Goal: Task Accomplishment & Management: Complete application form

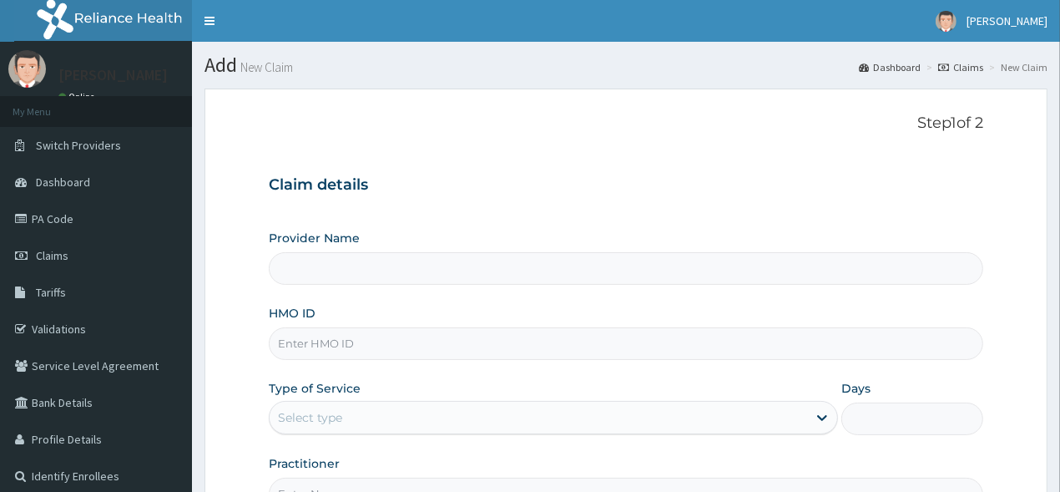
type input "[GEOGRAPHIC_DATA]"
click at [435, 342] on input "HMO ID" at bounding box center [627, 343] width 716 height 33
type input "HBN/10015/D"
click at [691, 386] on div "Type of Service Select type" at bounding box center [553, 407] width 569 height 55
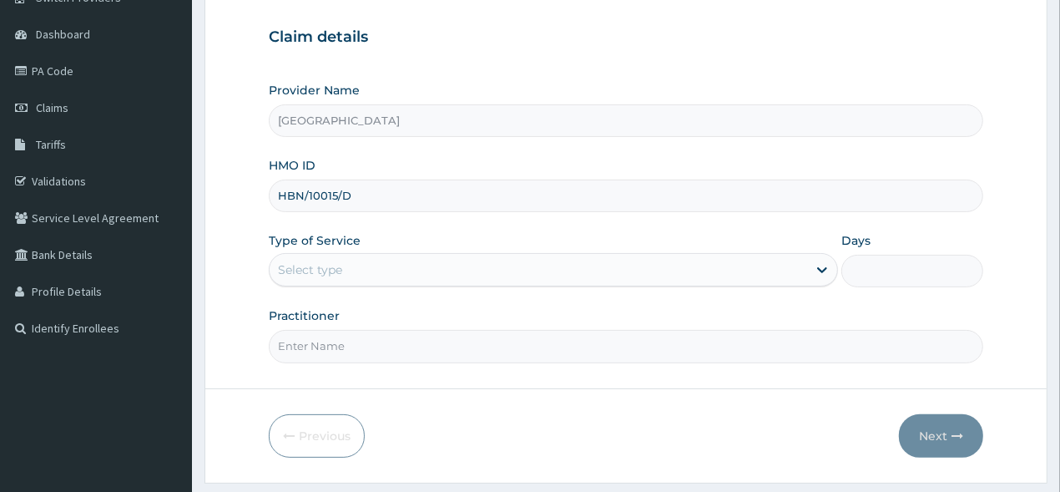
scroll to position [185, 0]
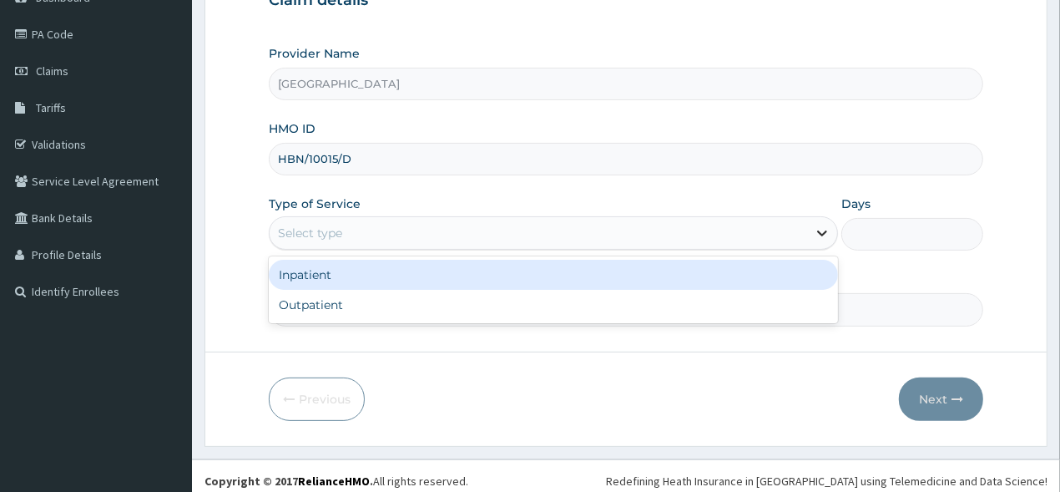
click at [820, 229] on icon at bounding box center [822, 233] width 17 height 17
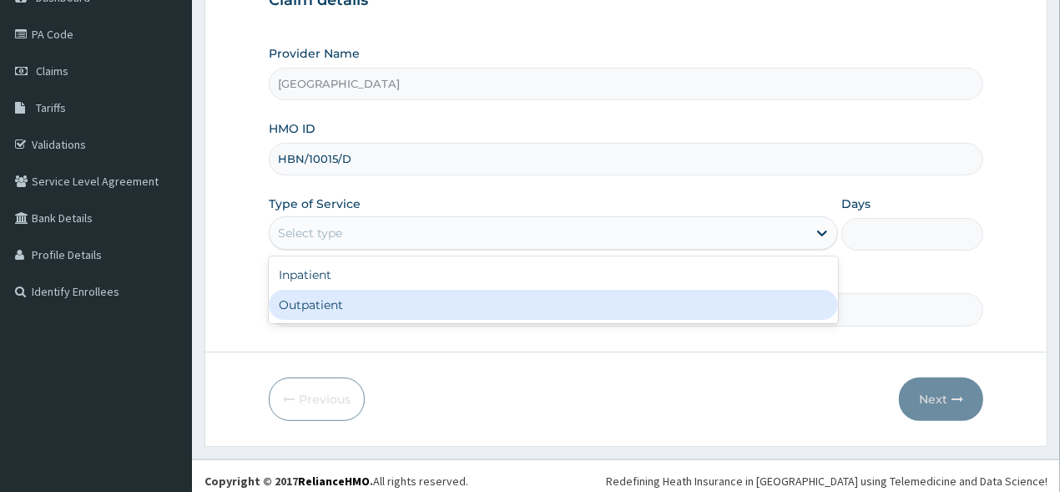
click at [688, 296] on div "Outpatient" at bounding box center [553, 305] width 569 height 30
type input "1"
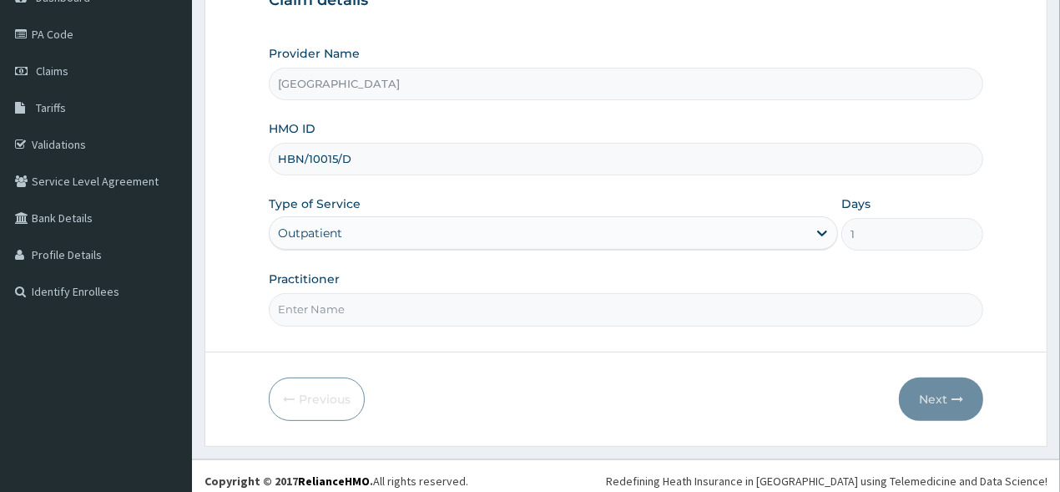
click at [827, 313] on input "Practitioner" at bounding box center [627, 309] width 716 height 33
type input "[PERSON_NAME]"
click at [597, 408] on div "Previous Next" at bounding box center [627, 398] width 716 height 43
click at [928, 390] on button "Next" at bounding box center [941, 398] width 84 height 43
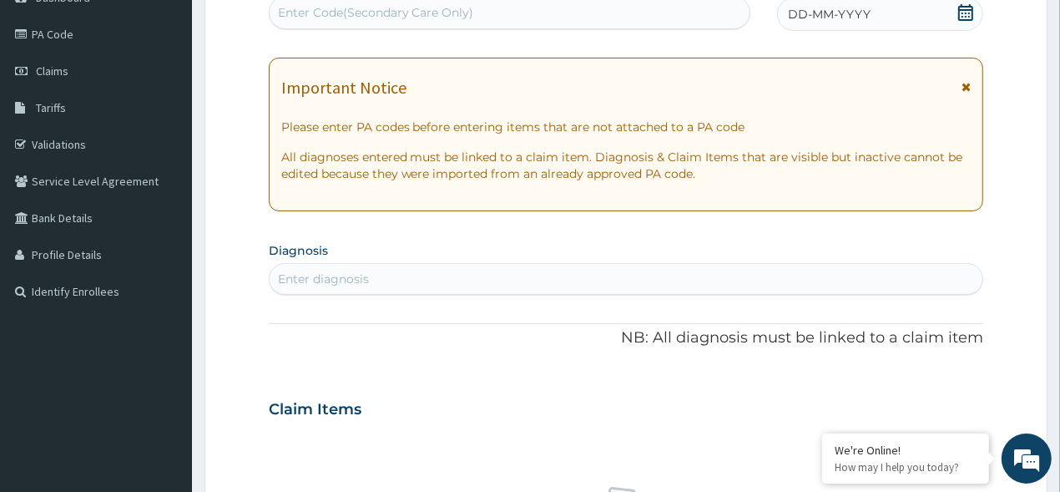
click at [904, 274] on div "Enter diagnosis" at bounding box center [627, 279] width 714 height 27
type input "UPPER RES"
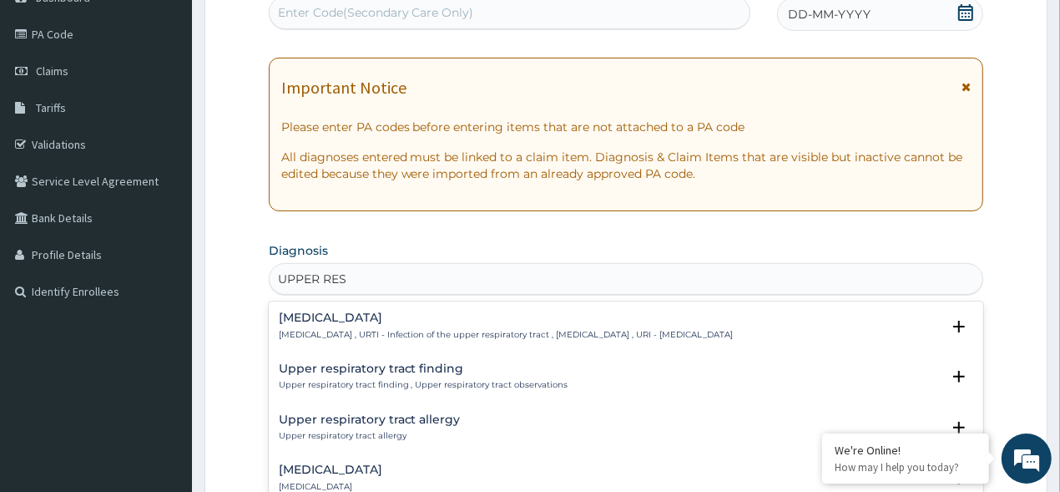
scroll to position [0, 0]
click at [734, 324] on div "[MEDICAL_DATA] [MEDICAL_DATA] , URTI - Infection of the upper respiratory tract…" at bounding box center [506, 325] width 455 height 29
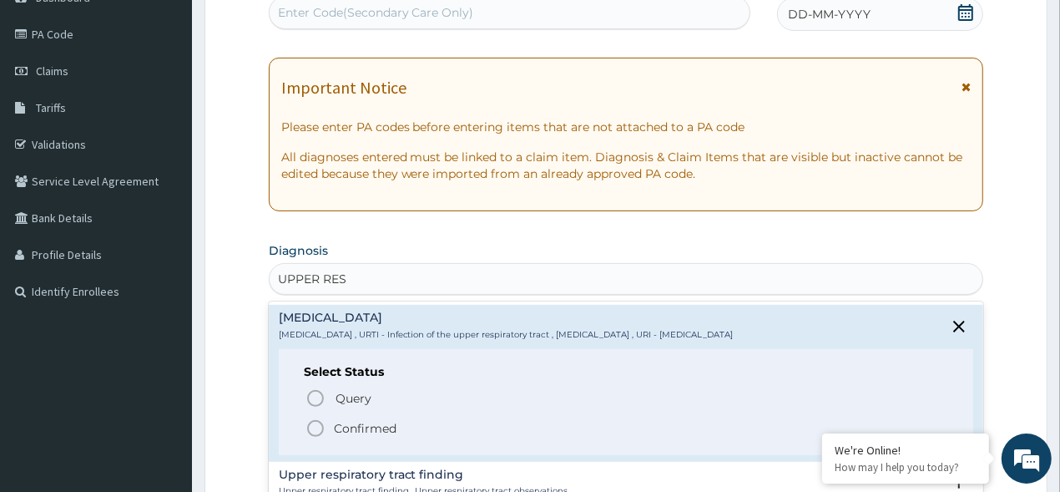
click at [318, 422] on icon "status option filled" at bounding box center [316, 428] width 20 height 20
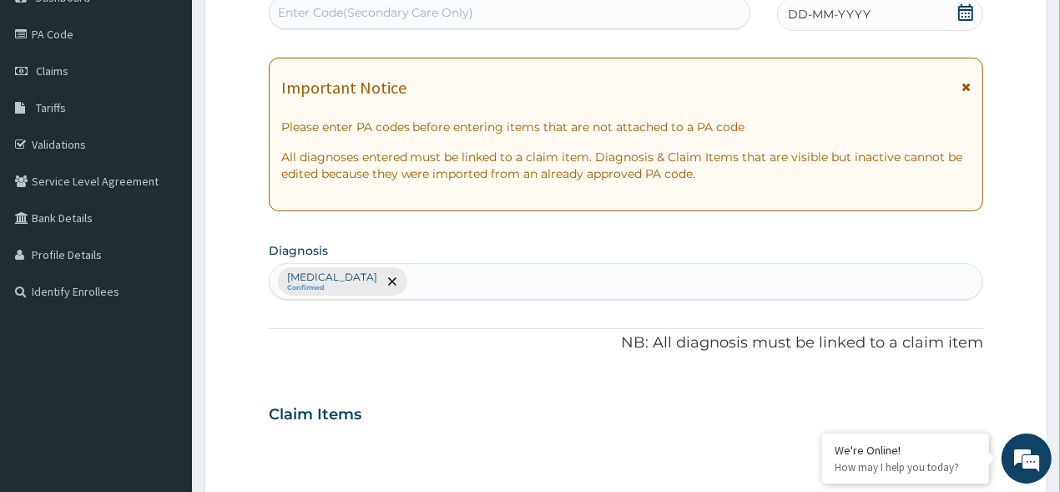
click at [448, 360] on div "PA Code / Prescription Code Enter Code(Secondary Care Only) Encounter Date DD-M…" at bounding box center [627, 409] width 716 height 869
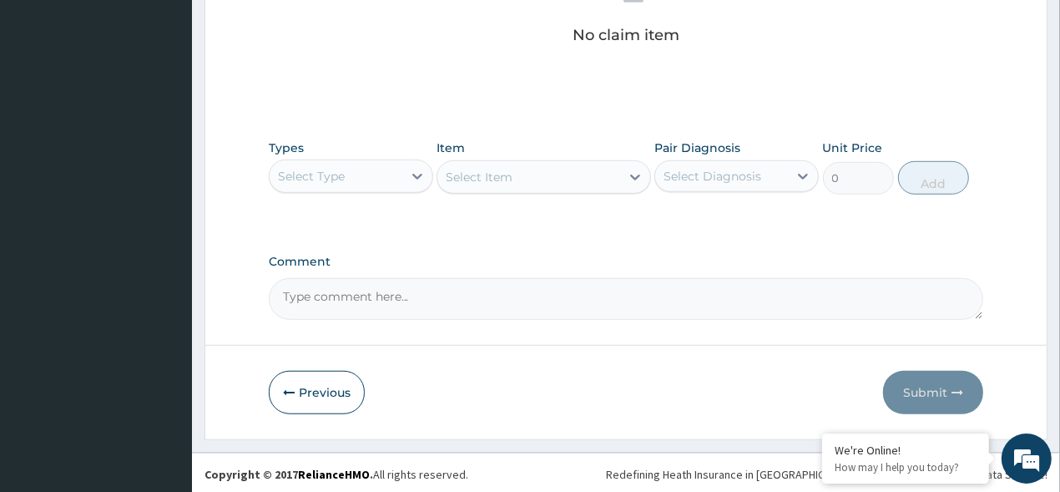
scroll to position [711, 0]
click at [404, 177] on div at bounding box center [417, 174] width 30 height 30
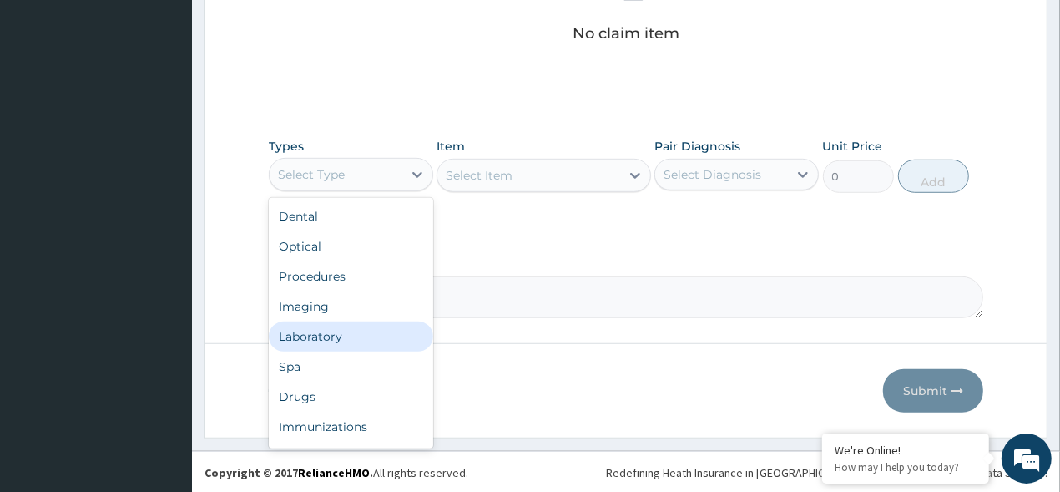
click at [361, 328] on div "Laboratory" at bounding box center [351, 336] width 164 height 30
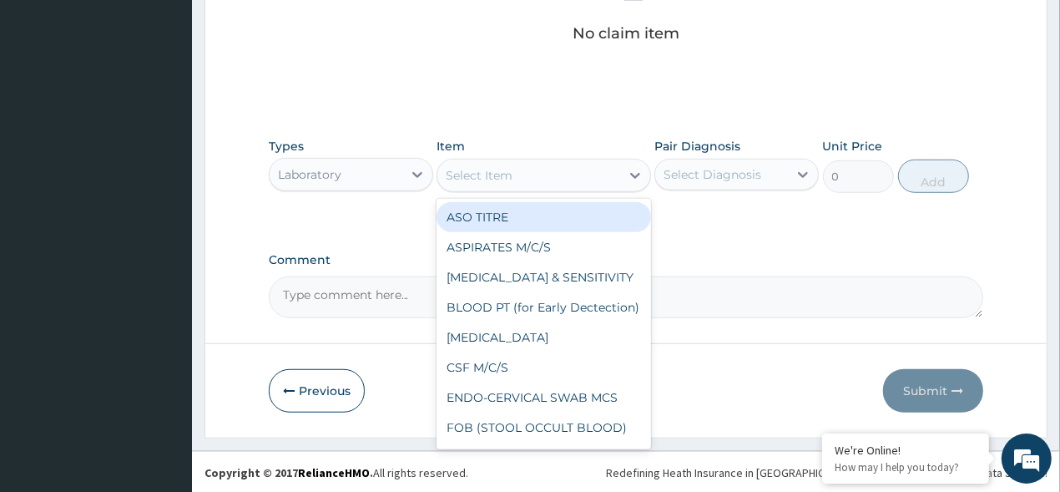
click at [638, 171] on icon at bounding box center [635, 175] width 17 height 17
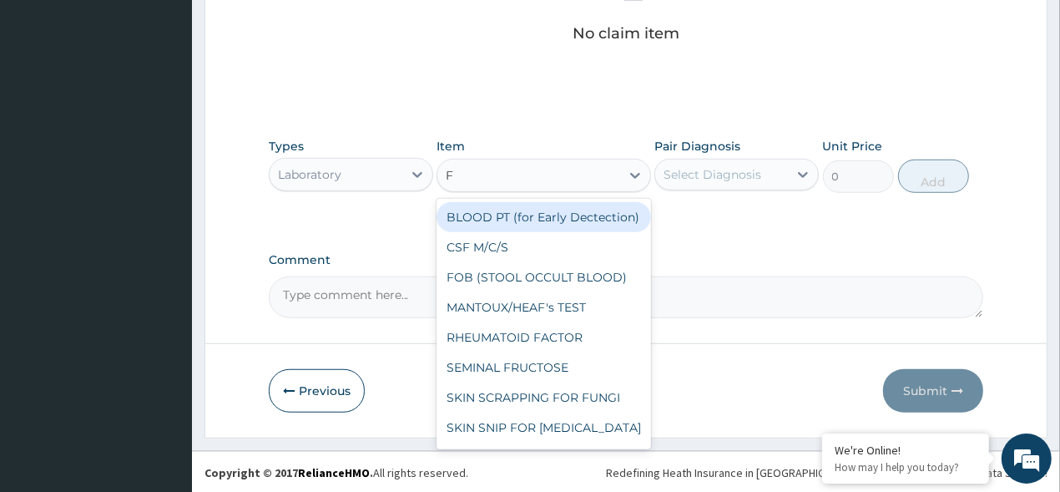
type input "FB"
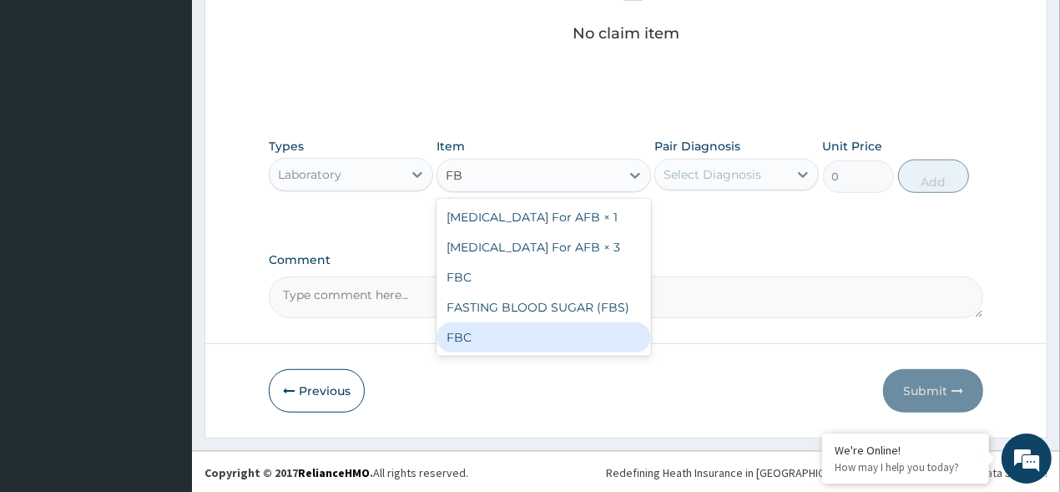
click at [519, 331] on div "FBC" at bounding box center [544, 337] width 215 height 30
type input "5000"
